Goal: Book appointment/travel/reservation

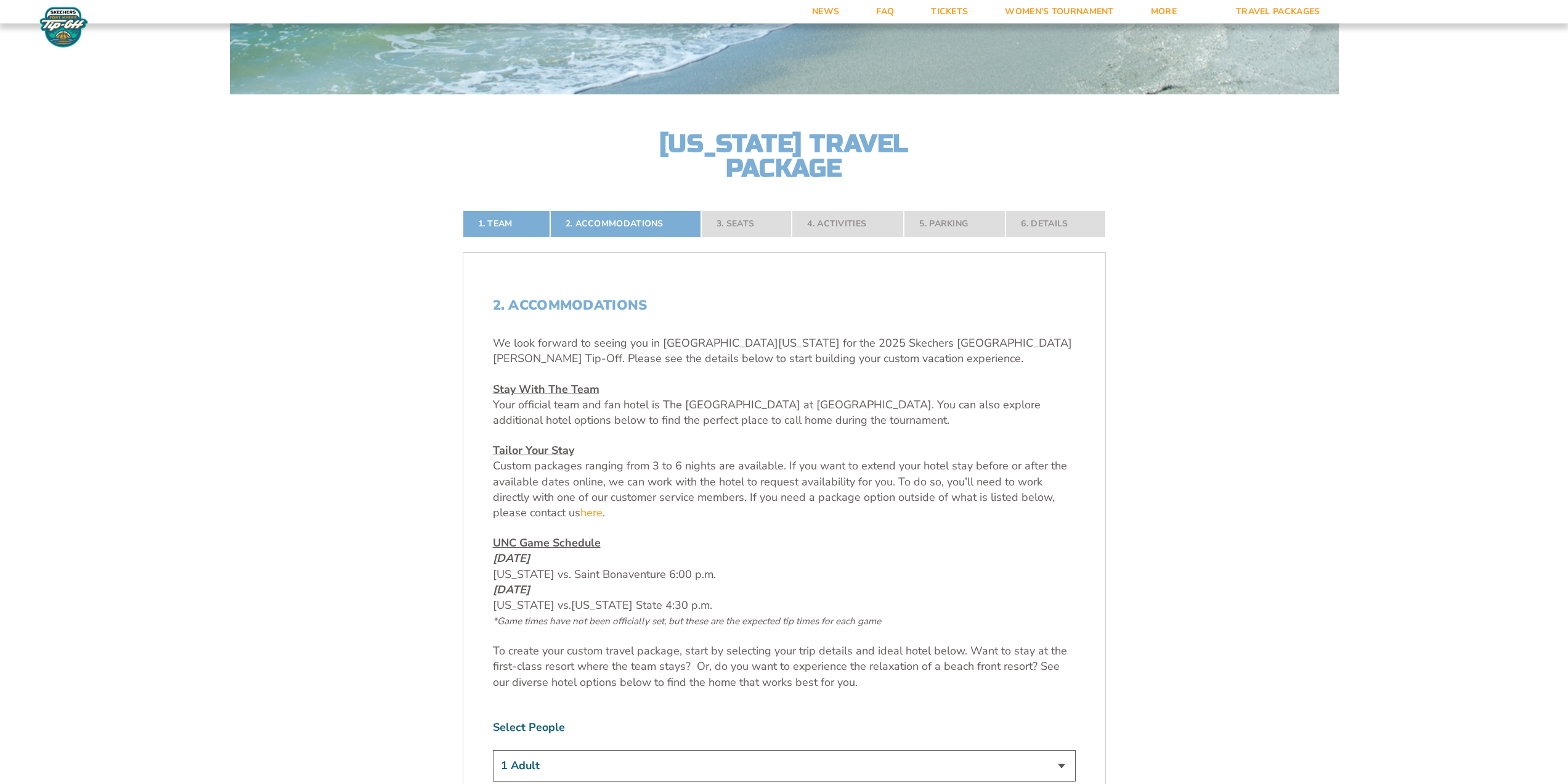
scroll to position [308, 0]
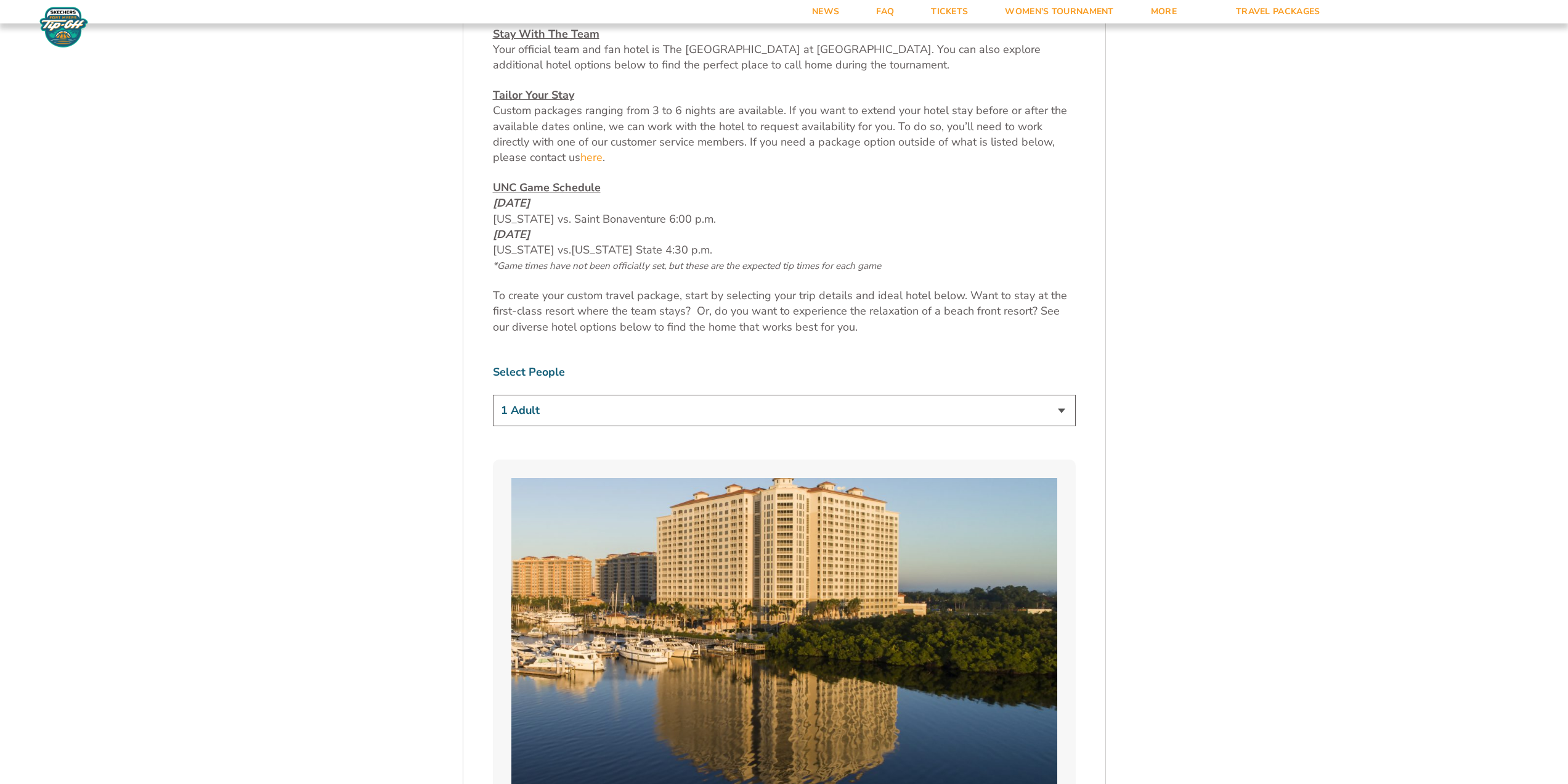
click at [533, 400] on select "1 Adult 2 Adults 3 Adults 4 Adults 2 Adults + 1 Child 2 Adults + 2 Children 2 A…" at bounding box center [784, 410] width 583 height 31
click at [533, 403] on select "1 Adult 2 Adults 3 Adults 4 Adults 2 Adults + 1 Child 2 Adults + 2 Children 2 A…" at bounding box center [784, 411] width 583 height 31
select select "2 Adults + 3 Children"
click at [493, 396] on select "1 Adult 2 Adults 3 Adults 4 Adults 2 Adults + 1 Child 2 Adults + 2 Children 2 A…" at bounding box center [784, 411] width 583 height 31
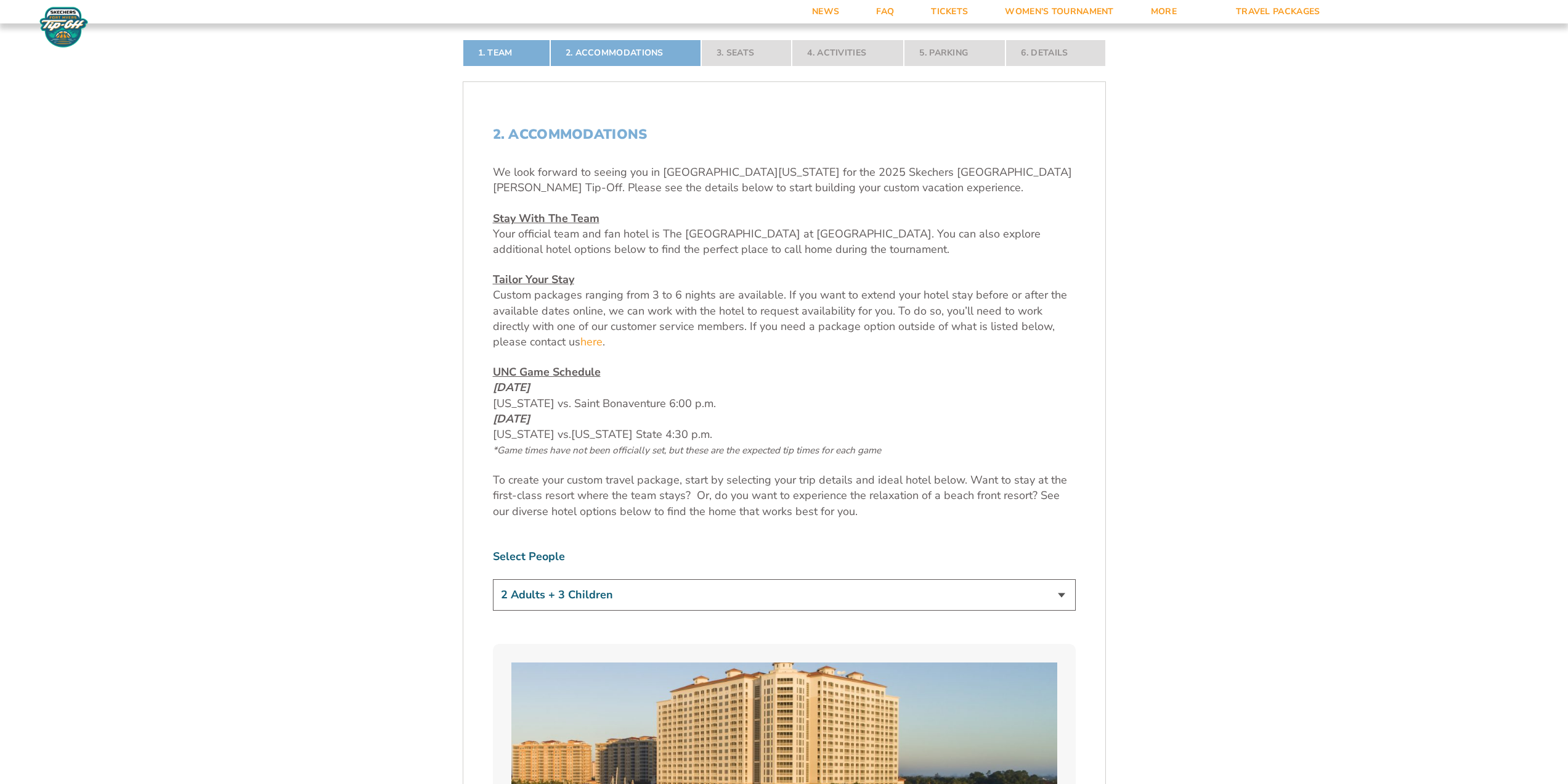
scroll to position [477, 0]
click at [732, 55] on nav "1. Team 2. Accommodations 3. Seats 4. Activities 5. Parking 6. Details" at bounding box center [784, 54] width 643 height 27
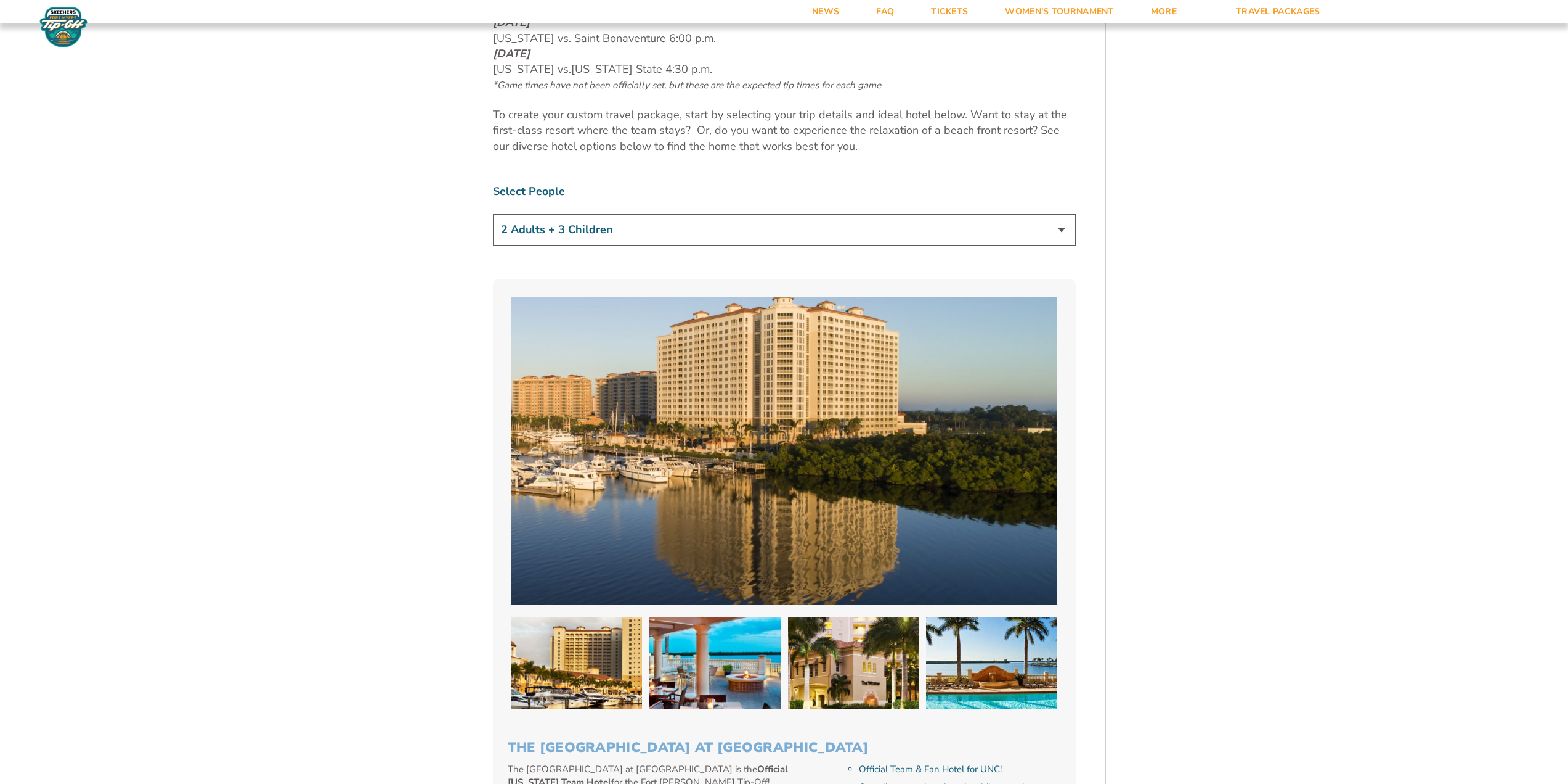
click at [711, 537] on img at bounding box center [784, 450] width 546 height 307
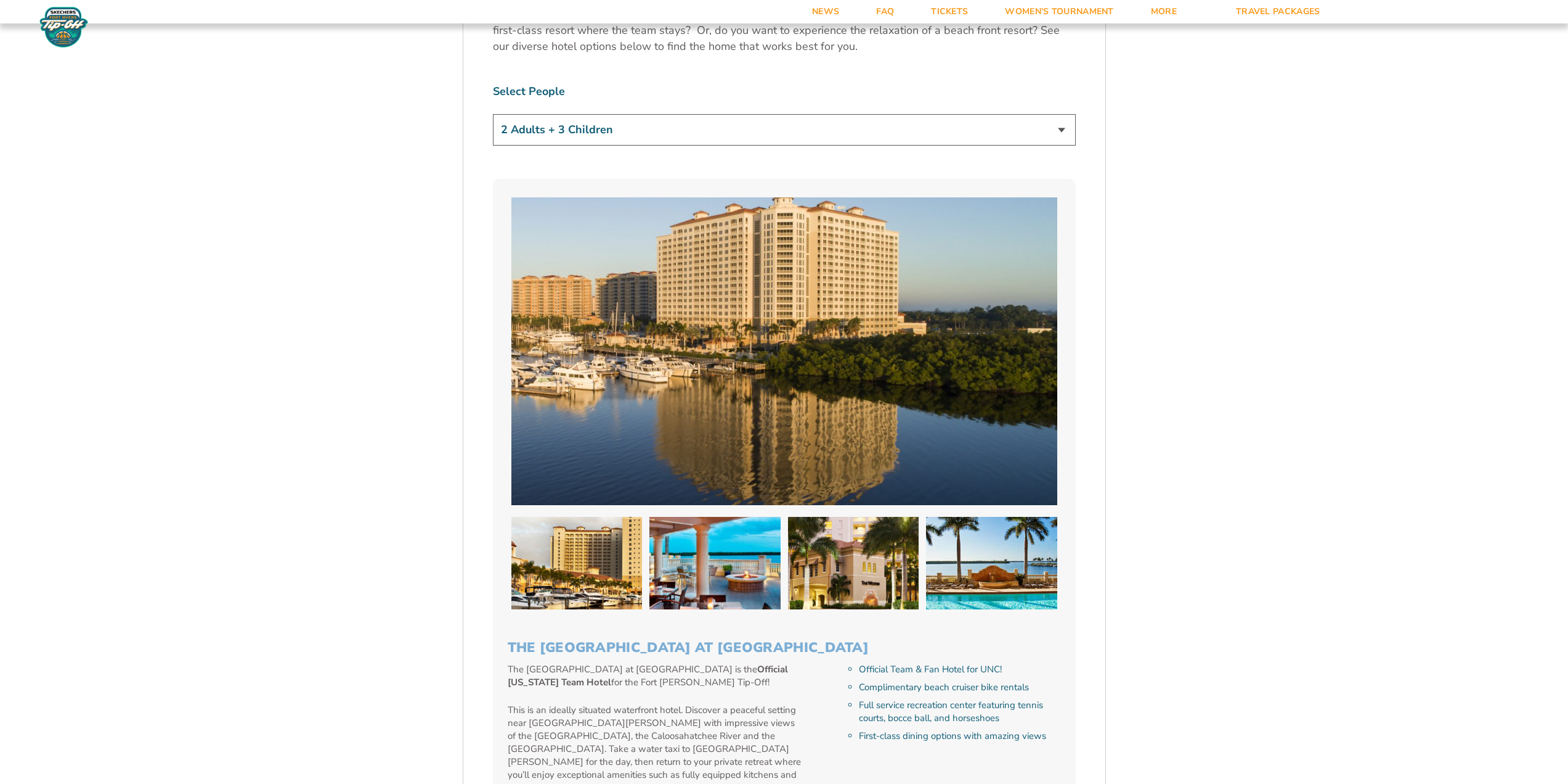
click at [679, 669] on p "The [GEOGRAPHIC_DATA] at [GEOGRAPHIC_DATA] is the Official [US_STATE] Team Hote…" at bounding box center [655, 676] width 295 height 26
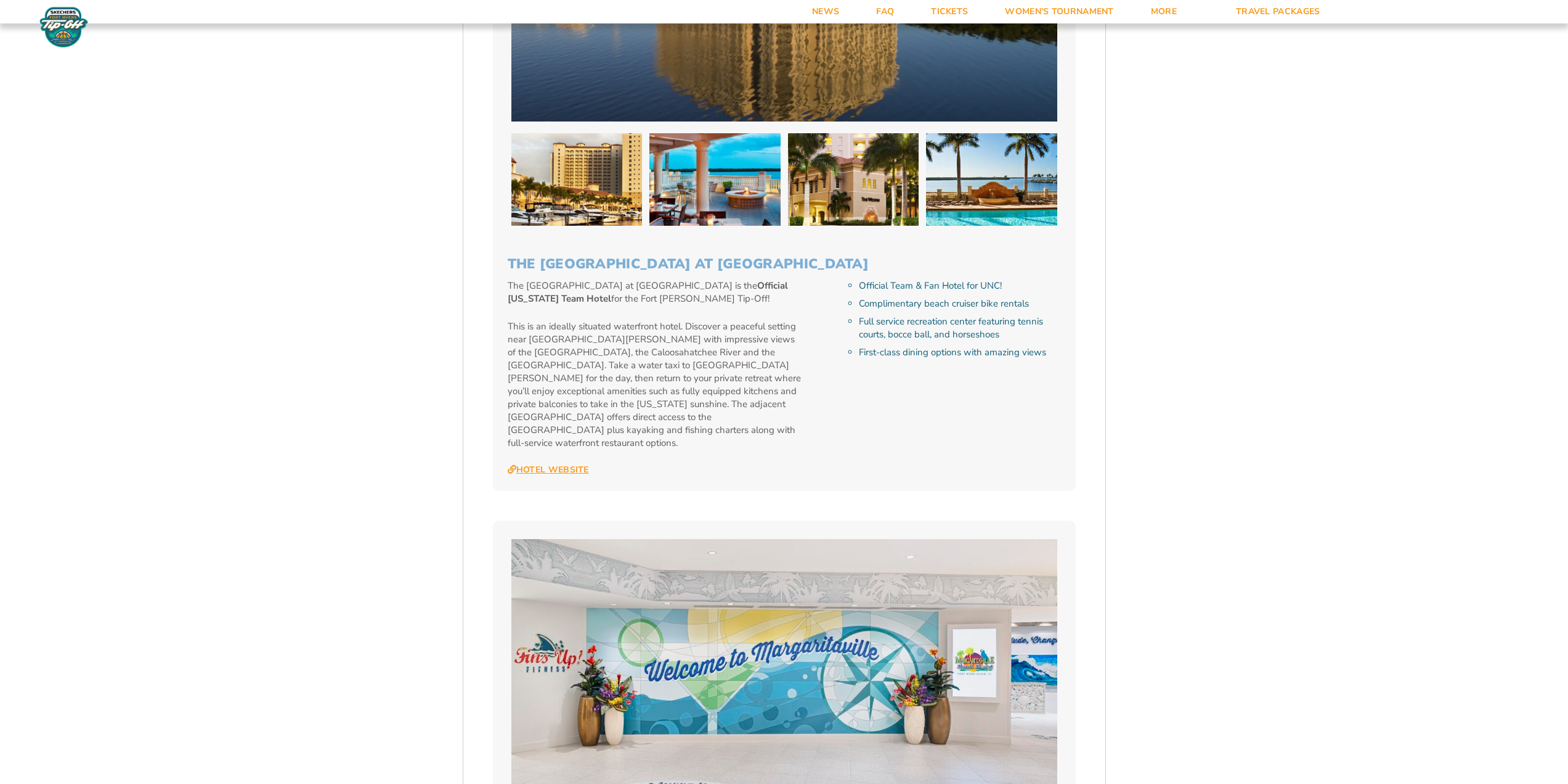
scroll to position [1327, 0]
click at [557, 464] on link "Hotel Website" at bounding box center [548, 469] width 81 height 11
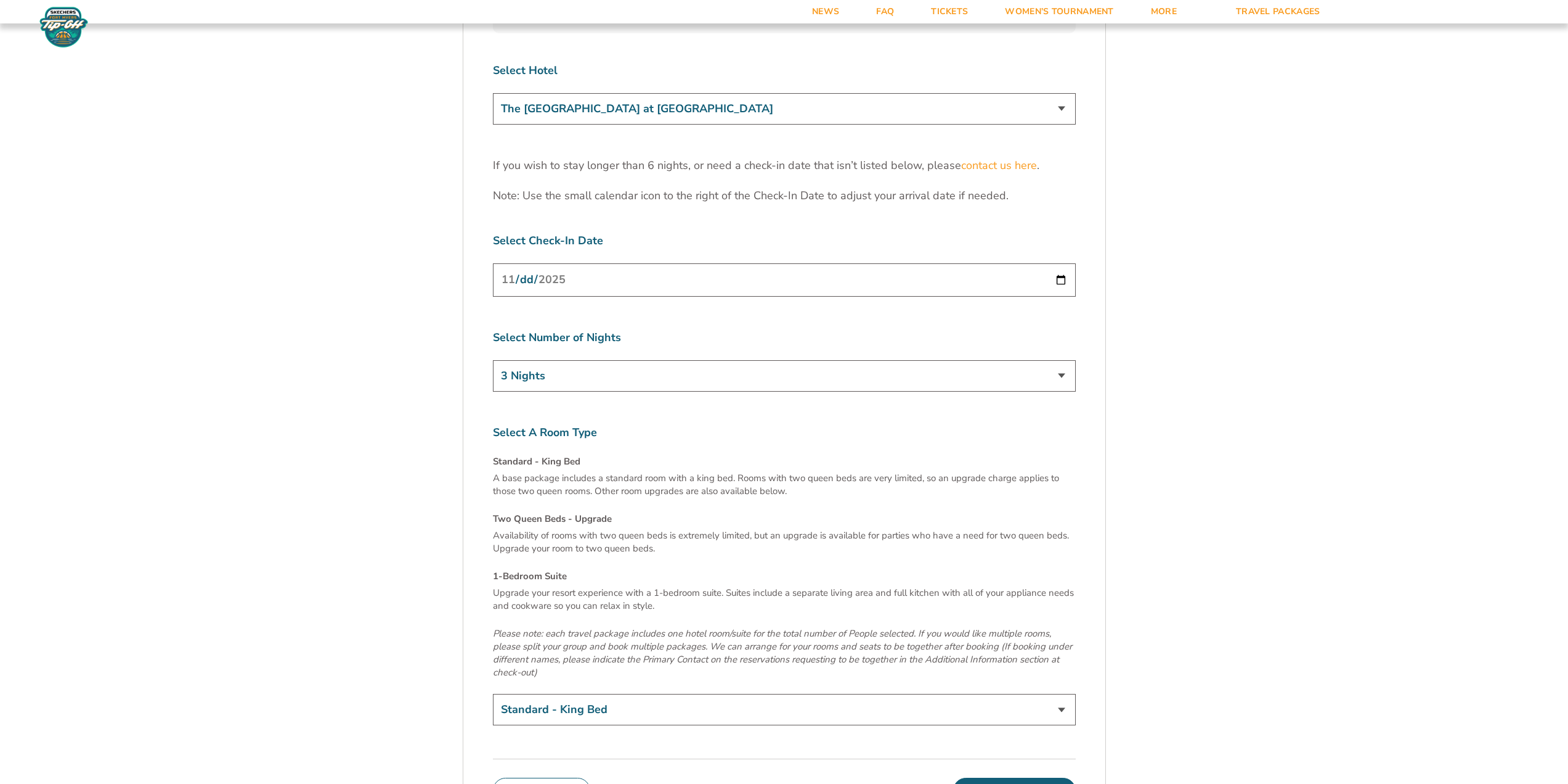
scroll to position [3903, 0]
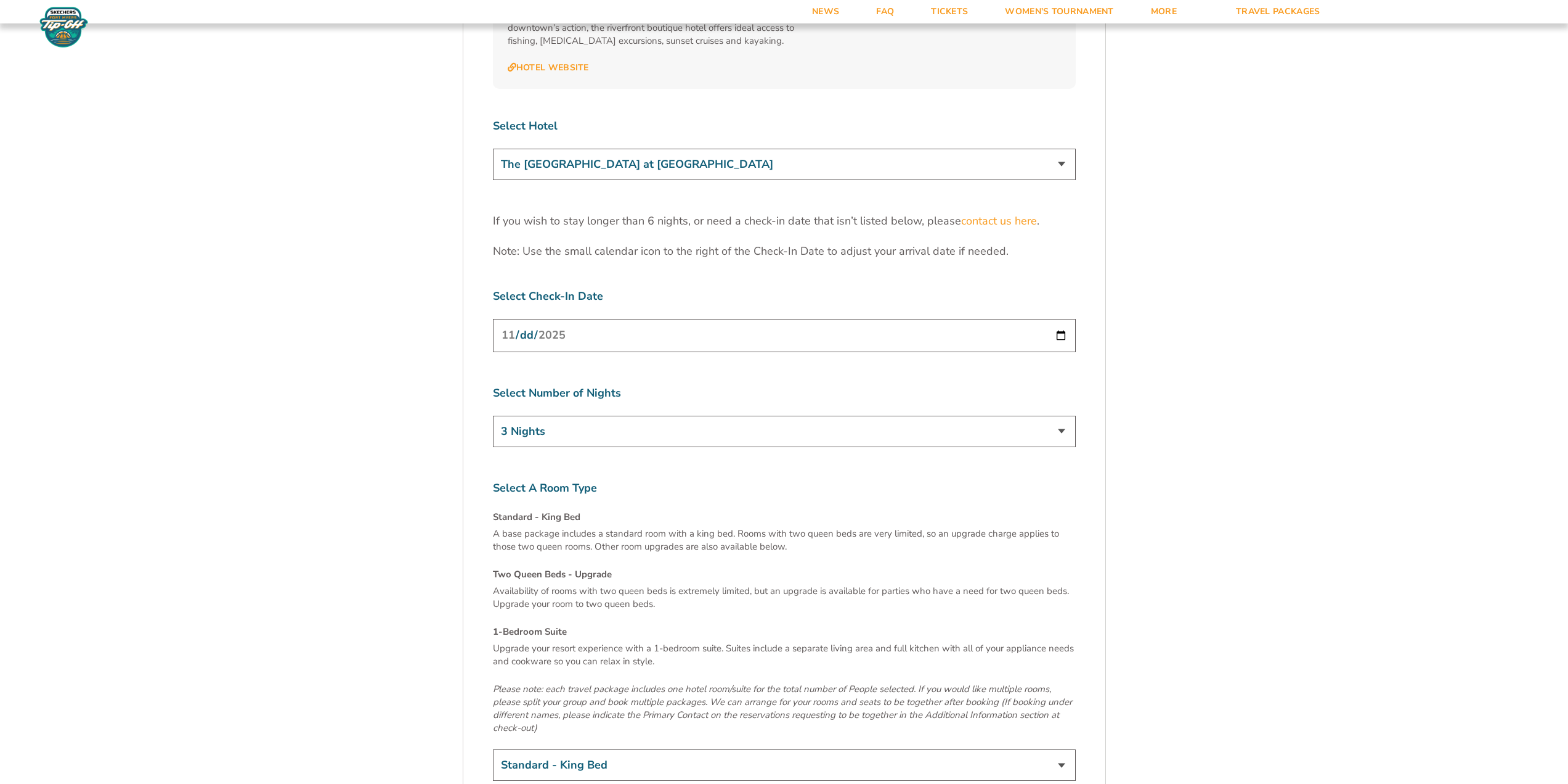
click at [1063, 319] on input "[DATE]" at bounding box center [784, 335] width 583 height 33
click at [677, 416] on select "3 Nights 4 Nights 5 Nights 6 Nights" at bounding box center [784, 431] width 583 height 31
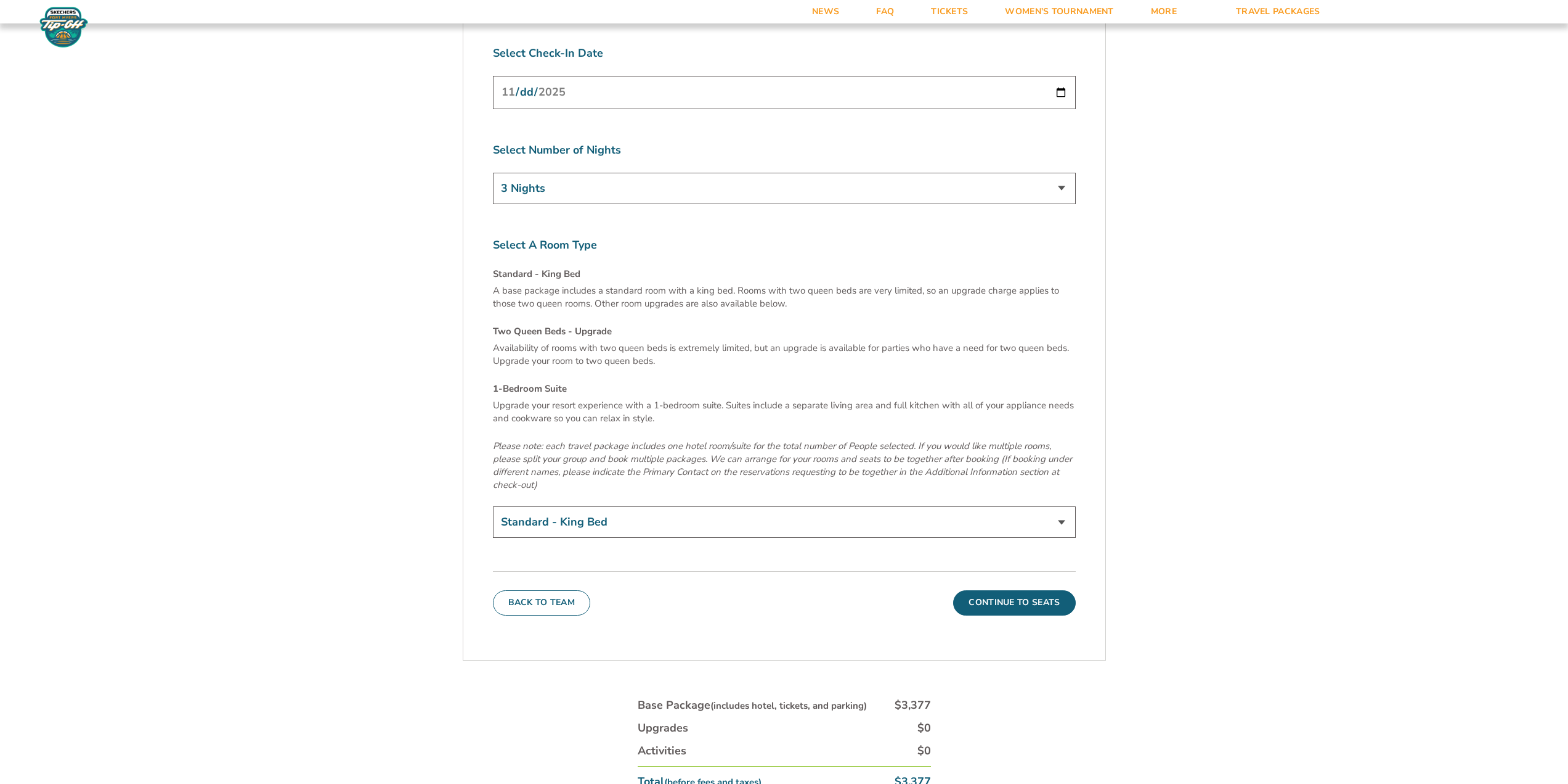
click at [569, 506] on select "Standard - King Bed Two Queen Beds - Upgrade (+$15 per night) 1-Bedroom Suite (…" at bounding box center [784, 522] width 583 height 31
click at [569, 503] on select "Standard - King Bed Two Queen Beds - Upgrade (+$15 per night) 1-Bedroom Suite (…" at bounding box center [784, 518] width 583 height 31
select select "Two Queen Beds - Upgrade"
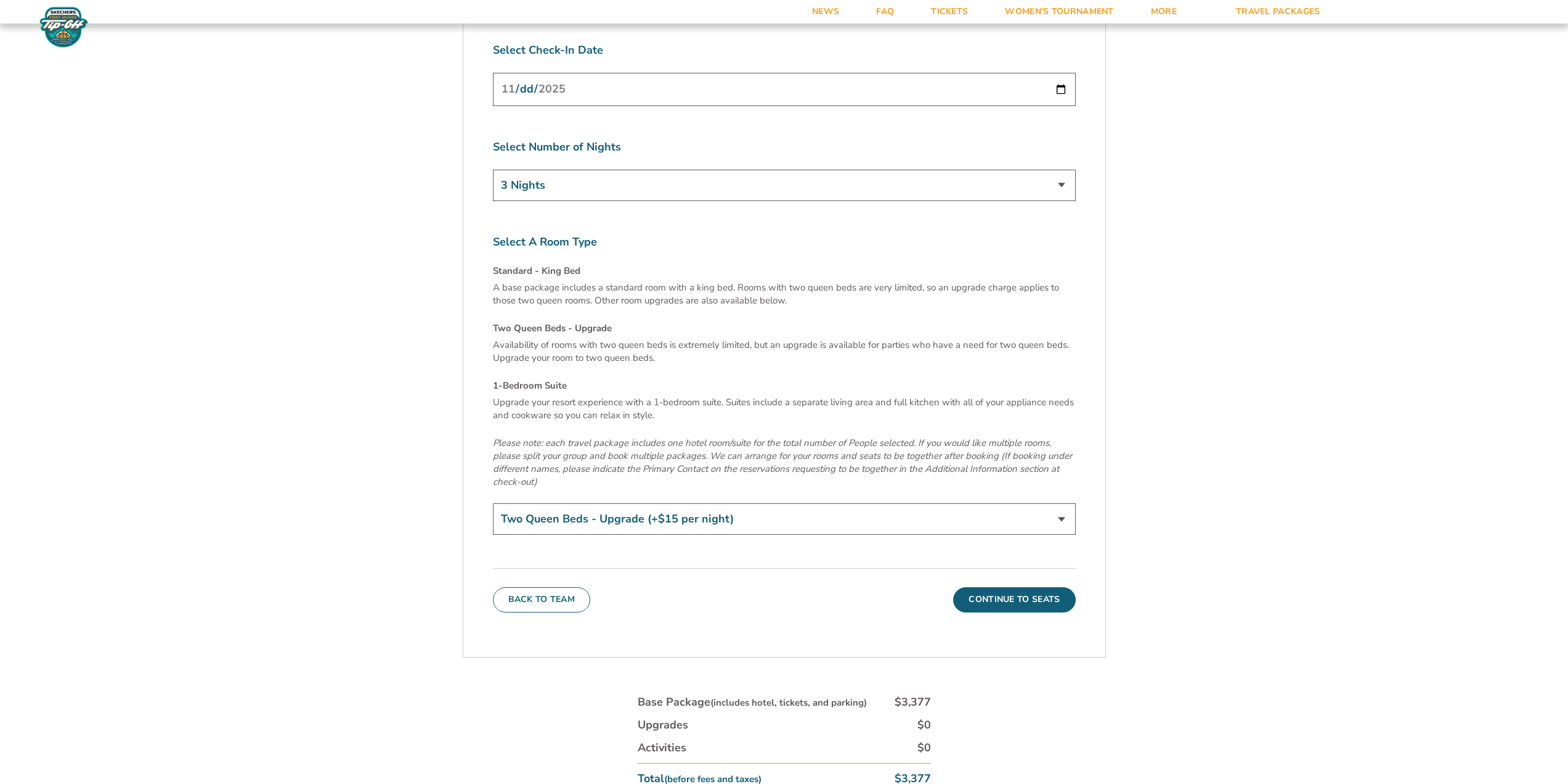
click at [493, 503] on select "Standard - King Bed Two Queen Beds - Upgrade (+$15 per night) 1-Bedroom Suite (…" at bounding box center [784, 518] width 583 height 31
click at [1006, 587] on button "Continue To Seats" at bounding box center [1015, 599] width 122 height 25
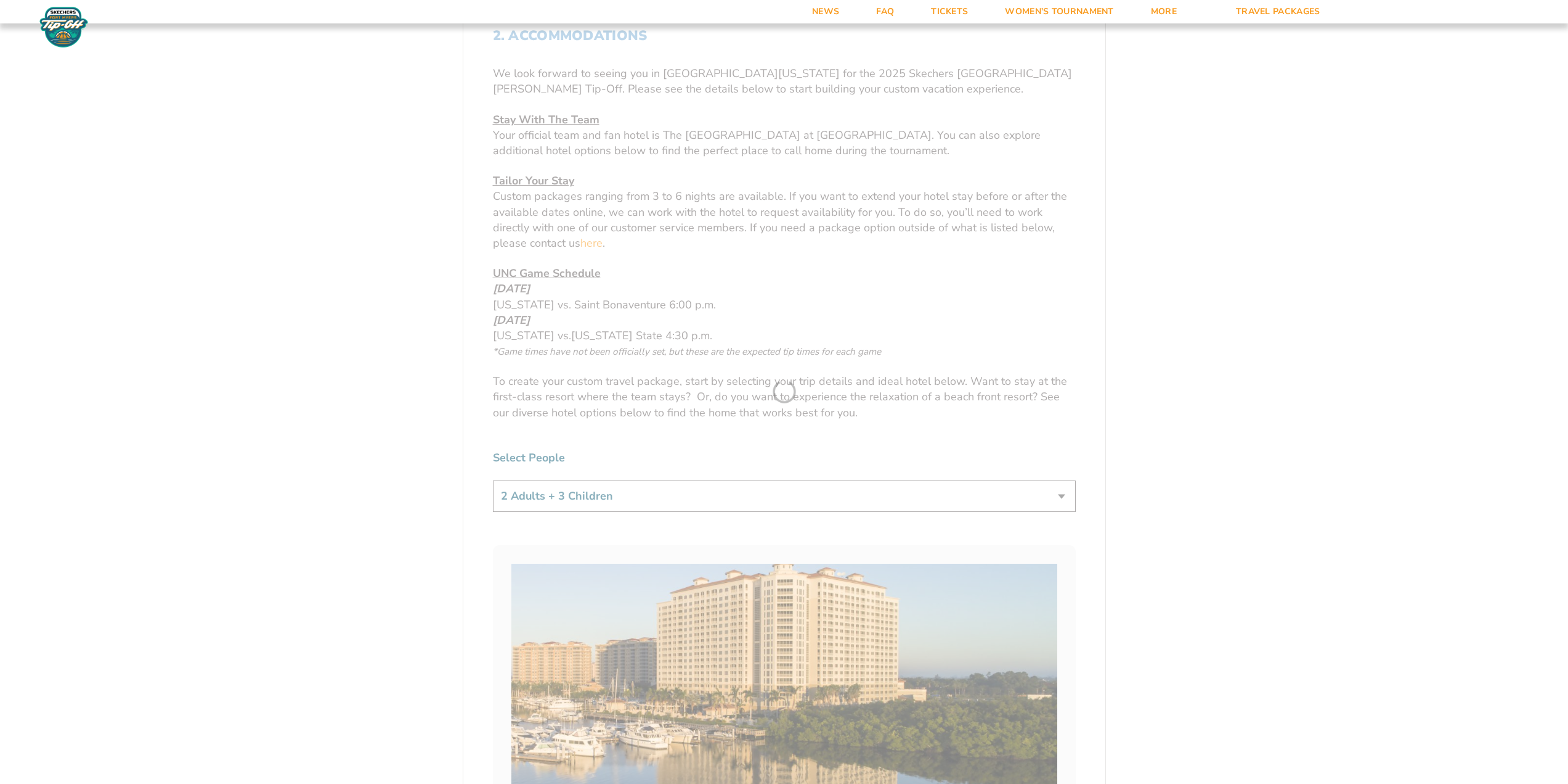
scroll to position [372, 0]
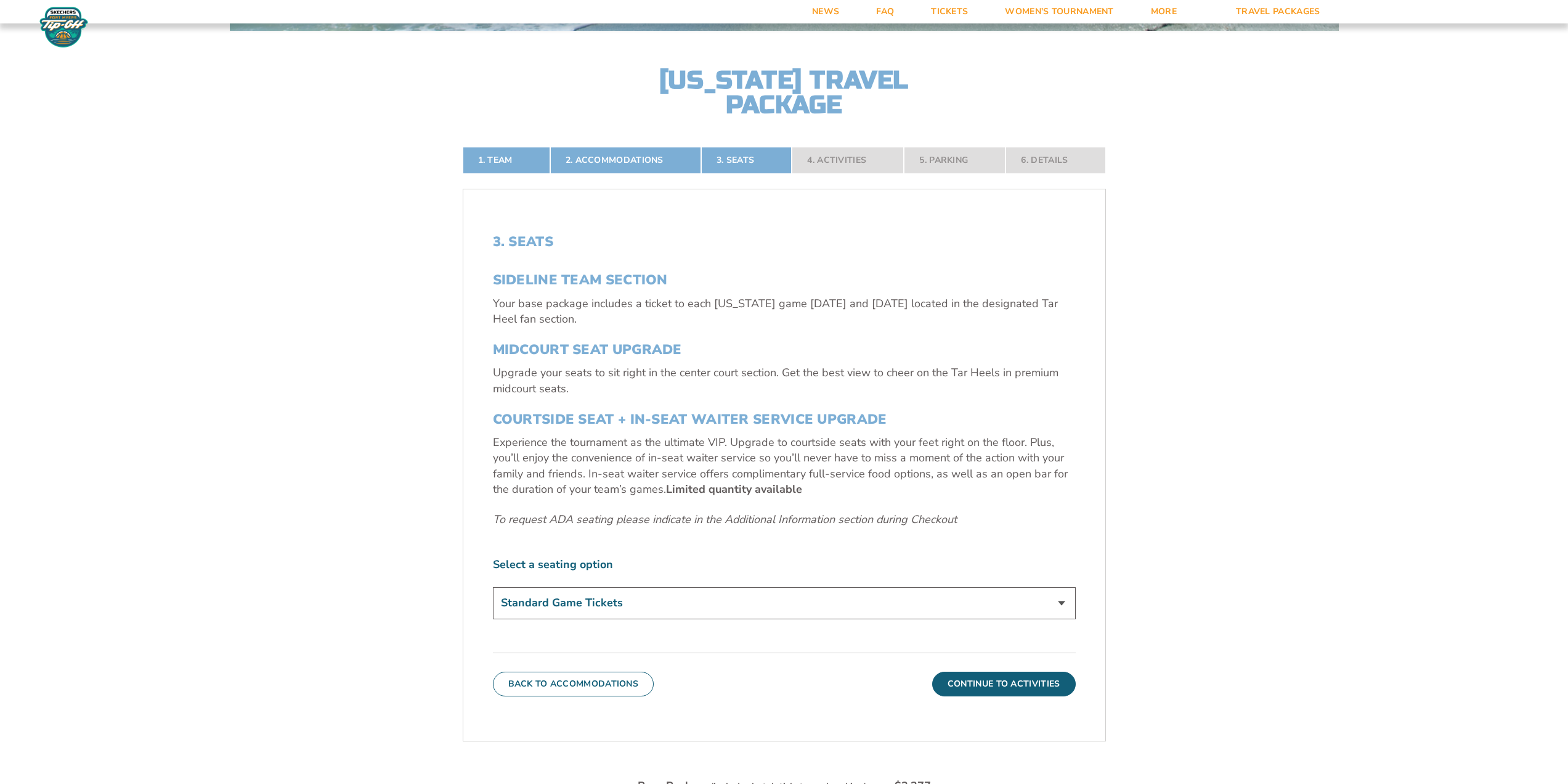
click at [608, 605] on select "Standard Game Tickets Midcourt Seat Upgrade (+$140 per person) Courtside Seat +…" at bounding box center [784, 602] width 583 height 31
click at [703, 600] on select "Standard Game Tickets Midcourt Seat Upgrade (+$140 per person) Courtside Seat +…" at bounding box center [784, 602] width 583 height 31
click at [1031, 682] on button "Continue To Activities" at bounding box center [1004, 684] width 144 height 25
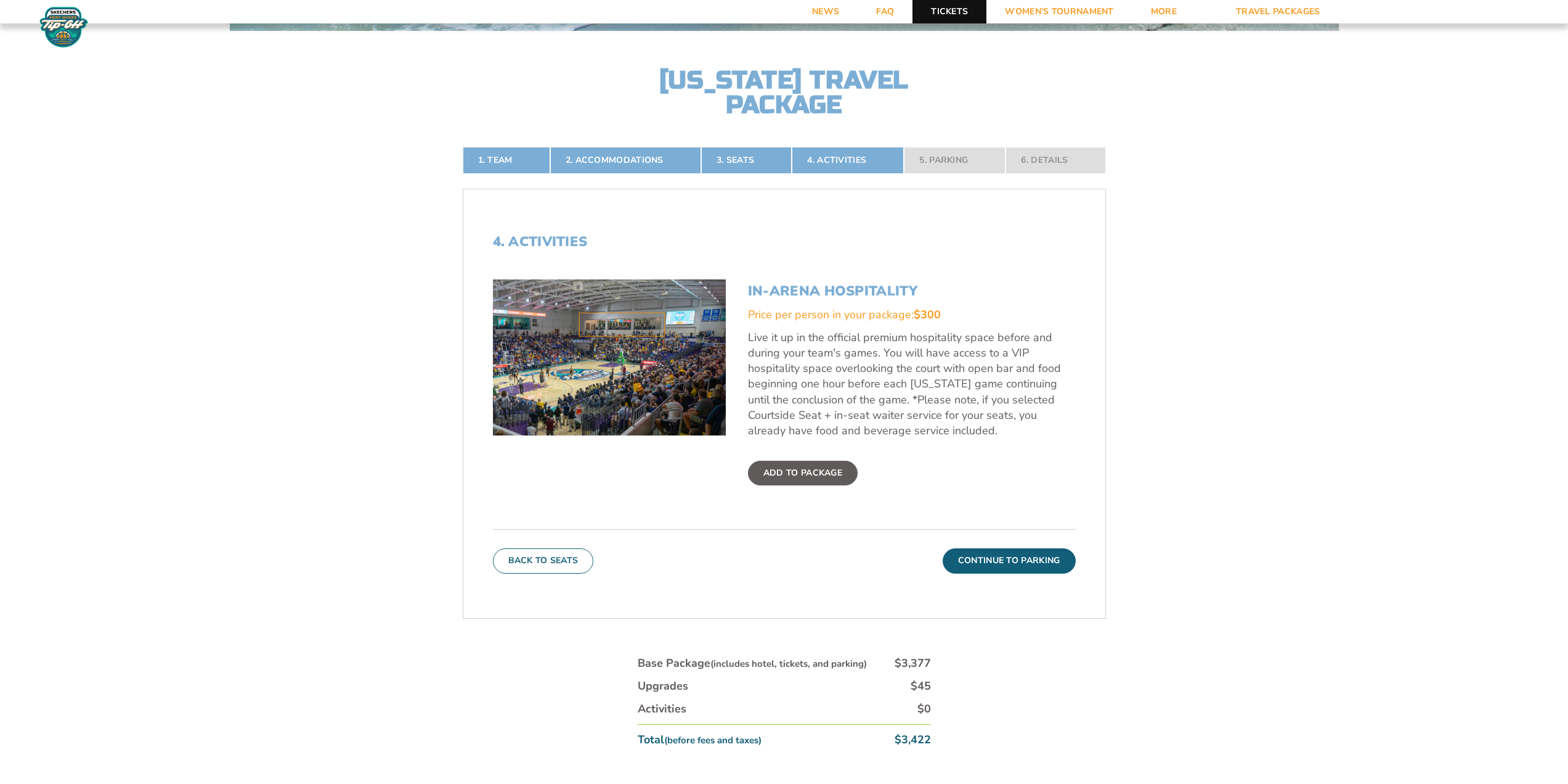
click at [962, 11] on link "Tickets" at bounding box center [950, 11] width 74 height 23
